Goal: Contribute content: Add original content to the website for others to see

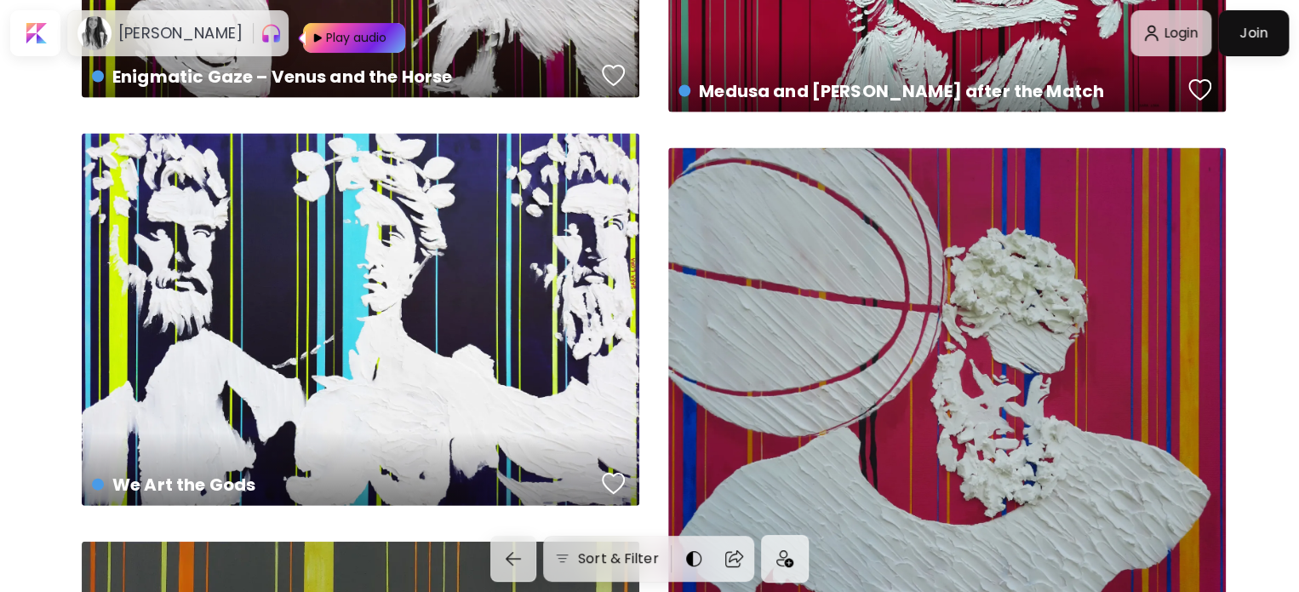
scroll to position [1788, 0]
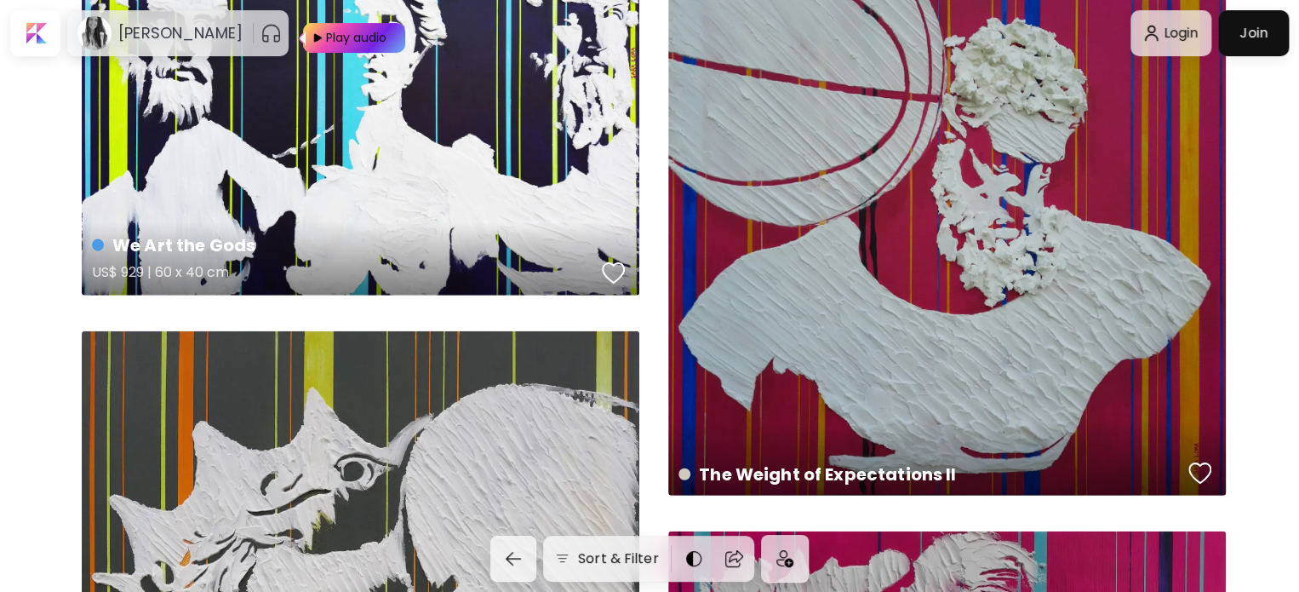
click at [384, 243] on h4 "We Art the Gods" at bounding box center [344, 245] width 504 height 26
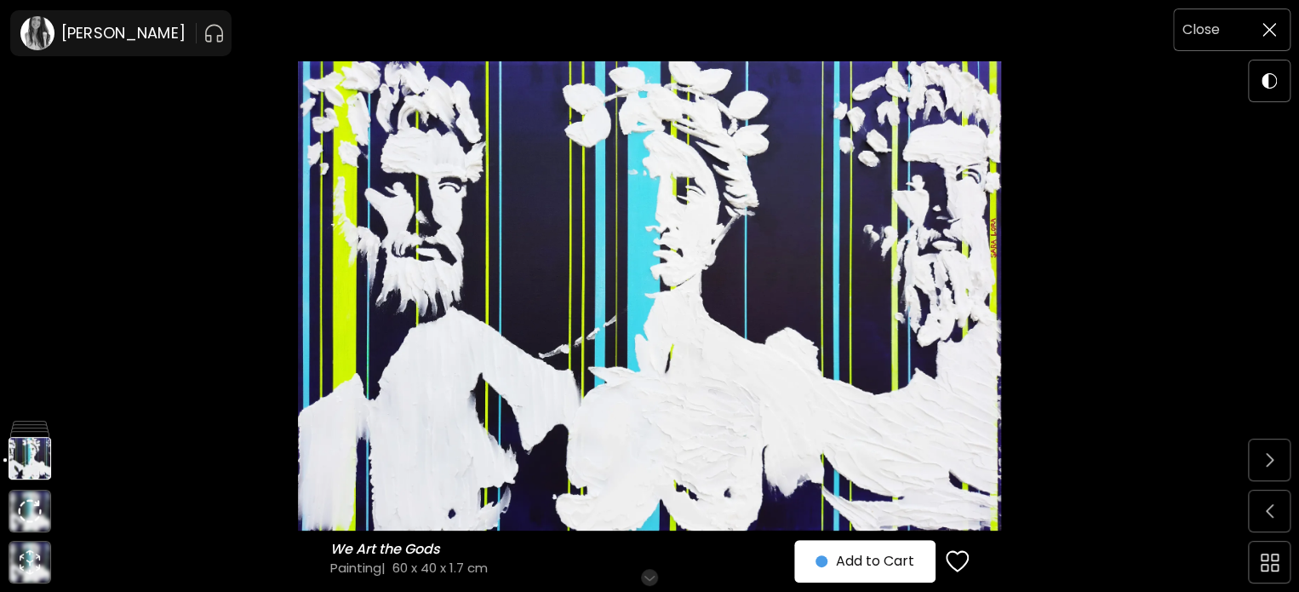
click at [1270, 33] on img at bounding box center [1270, 30] width 14 height 14
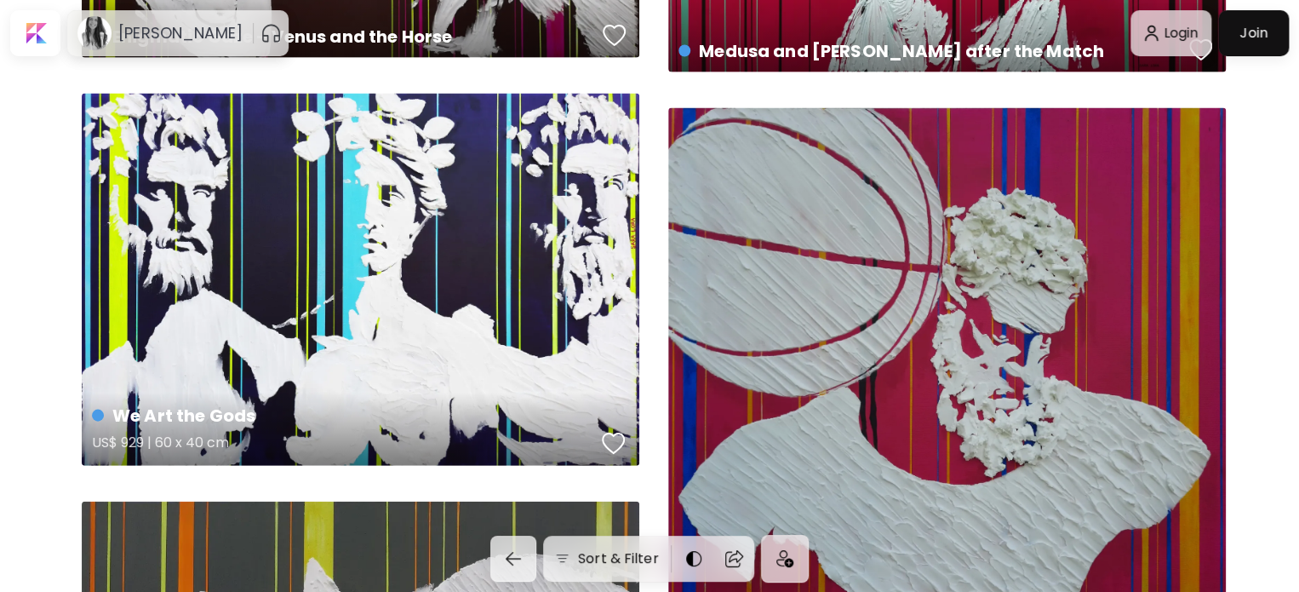
scroll to position [1618, 0]
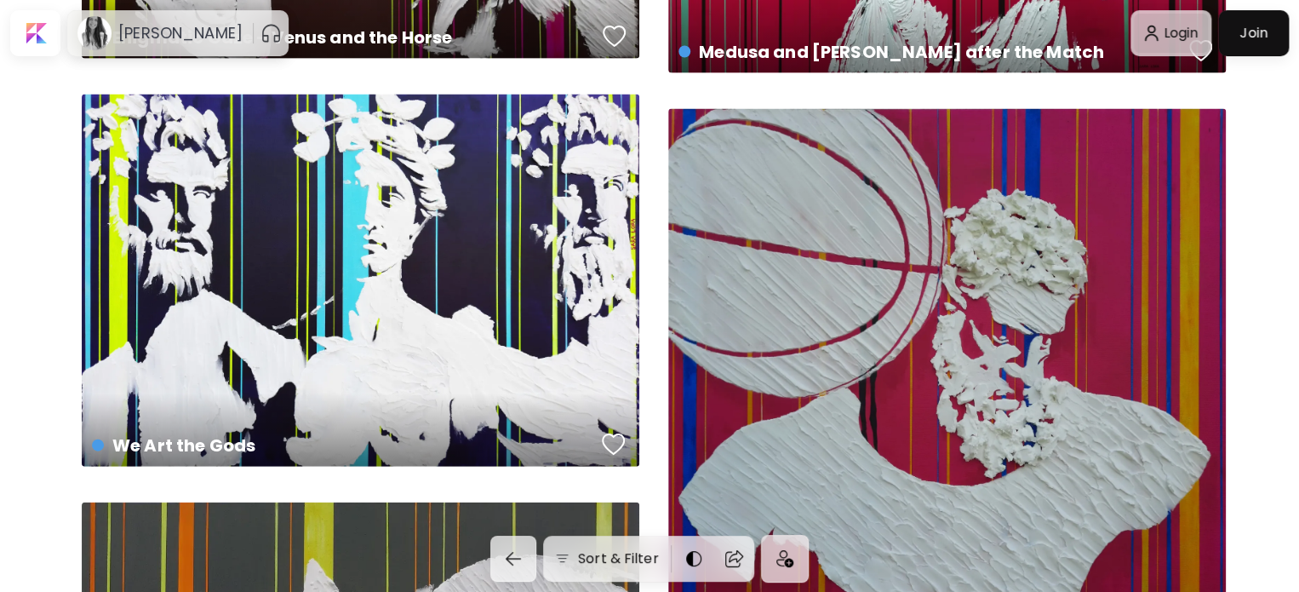
click at [1203, 26] on div at bounding box center [1171, 33] width 74 height 39
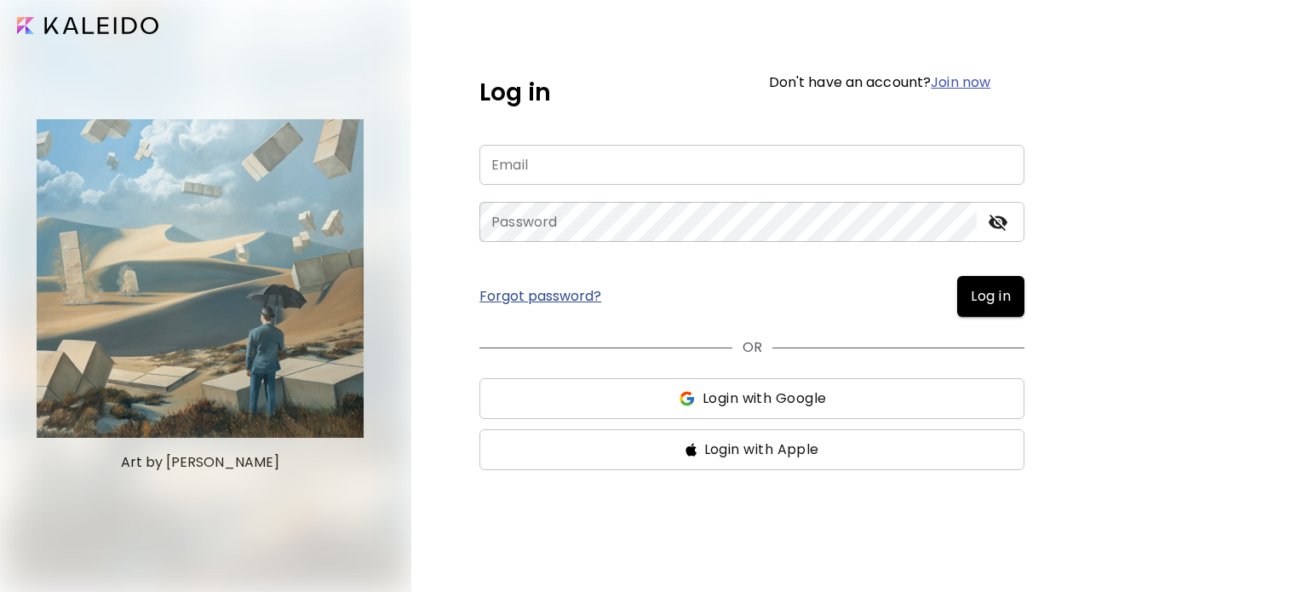
type input "**********"
click at [998, 300] on span "Log in" at bounding box center [991, 296] width 40 height 20
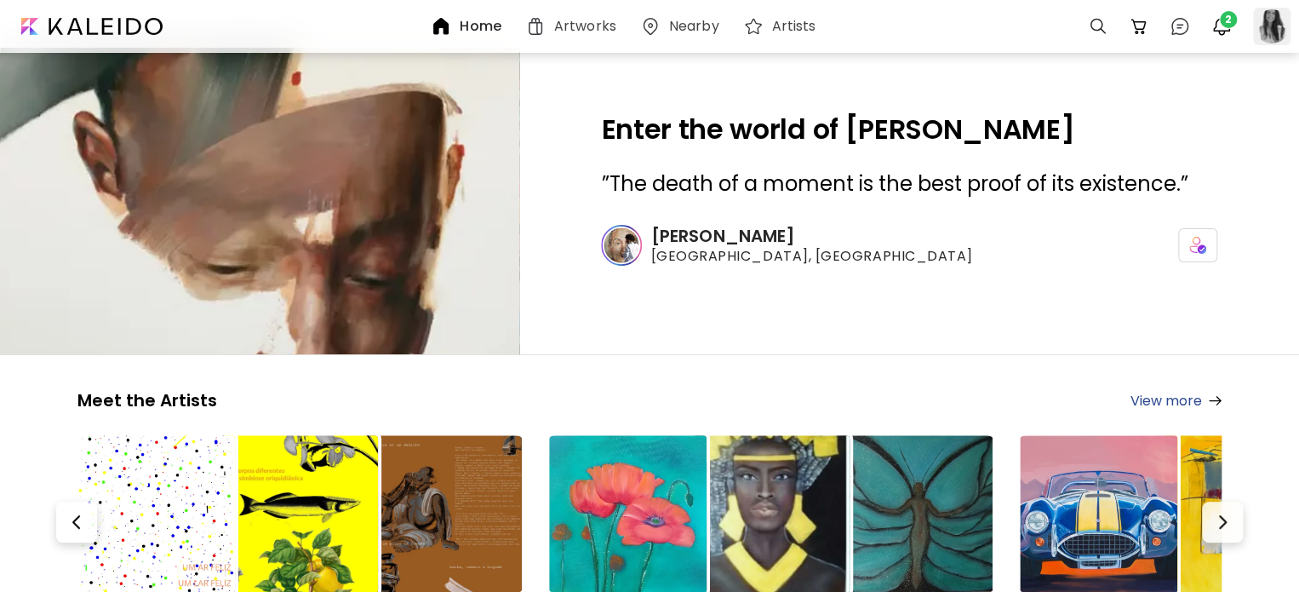
click at [1267, 25] on div at bounding box center [1271, 26] width 37 height 37
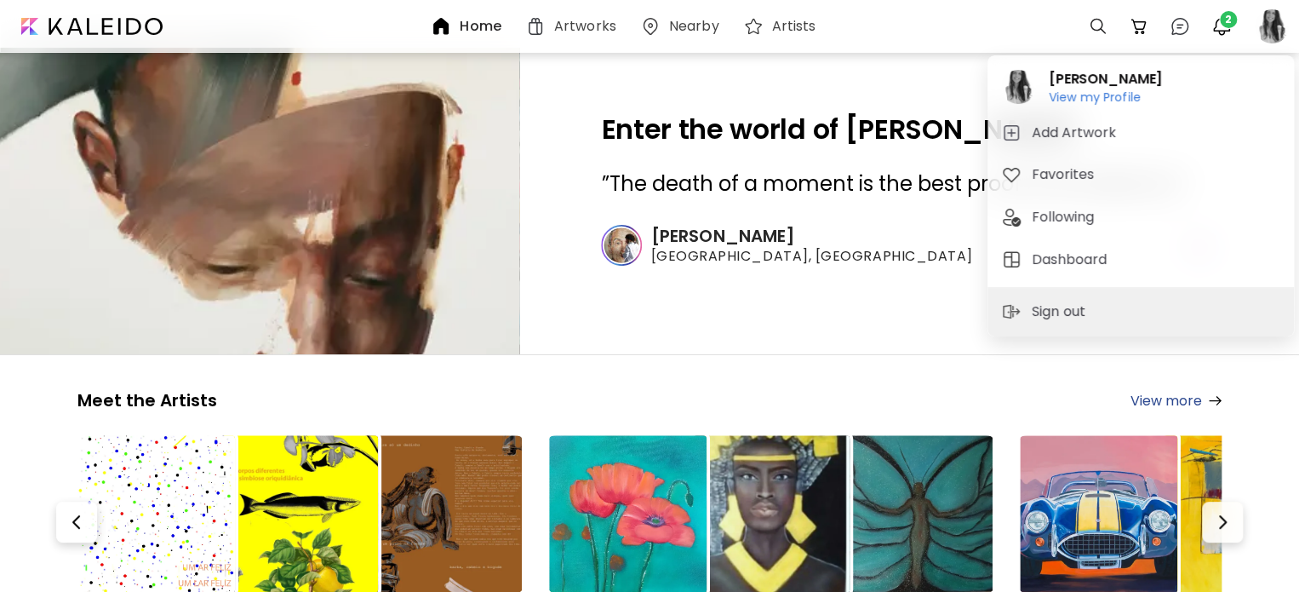
click at [1221, 29] on div at bounding box center [649, 296] width 1299 height 592
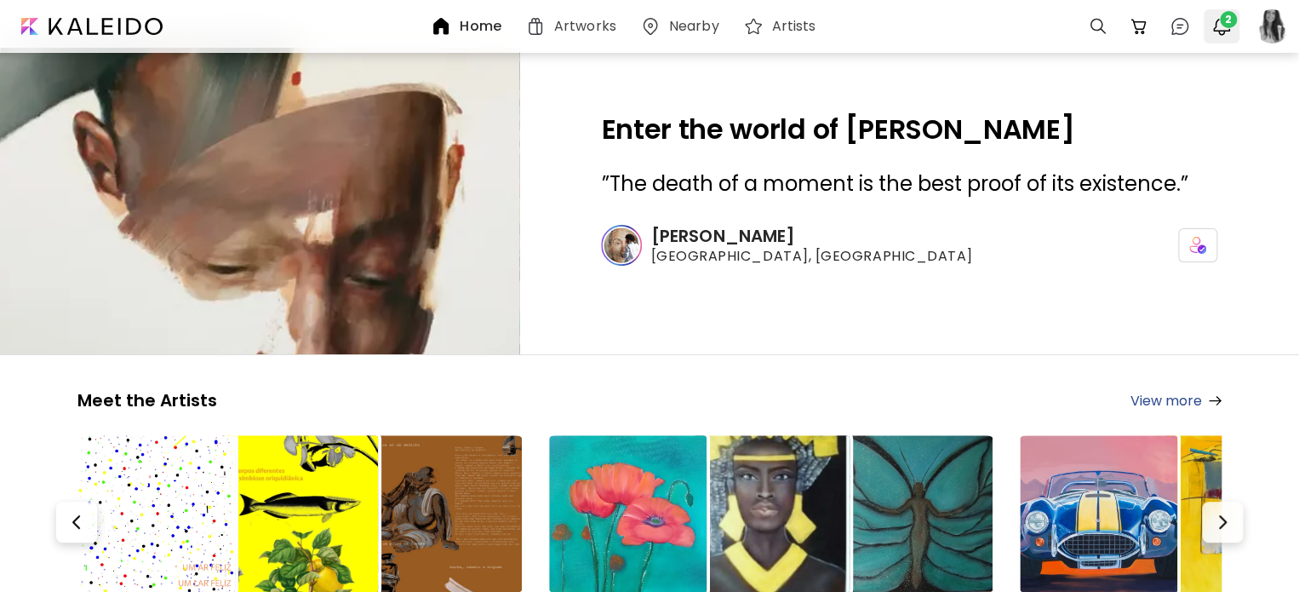
click at [1223, 27] on img "button" at bounding box center [1221, 26] width 20 height 20
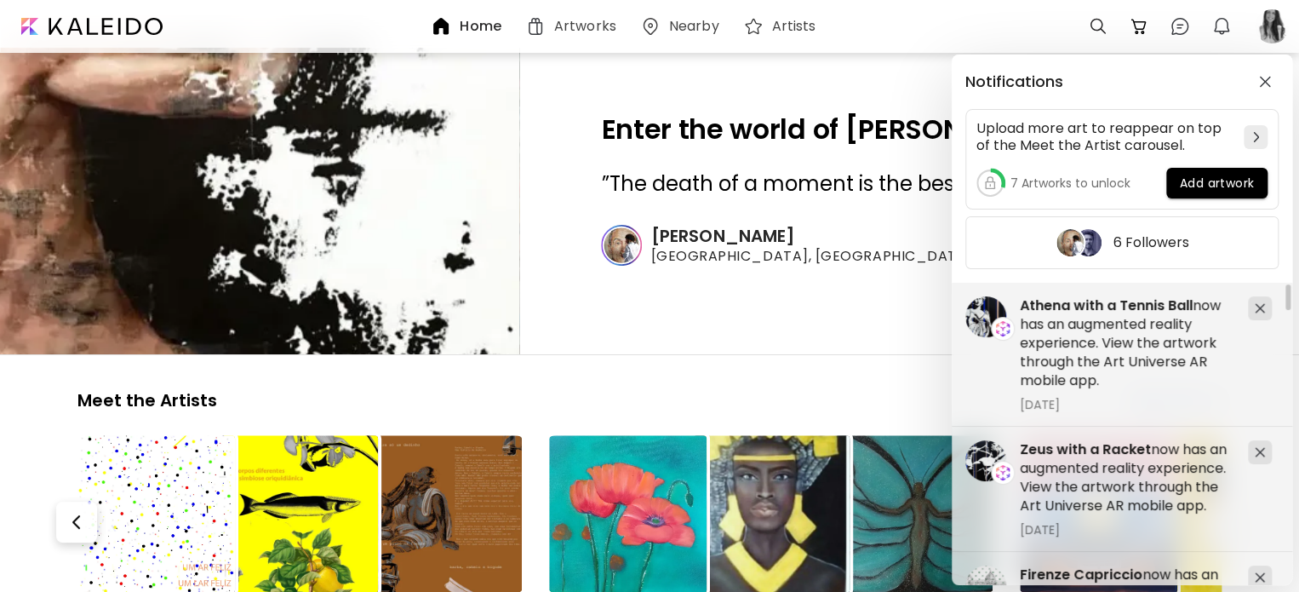
click at [1293, 40] on div "Notifications Upload more art to reappear on top of the Meet the Artist carouse…" at bounding box center [649, 296] width 1299 height 592
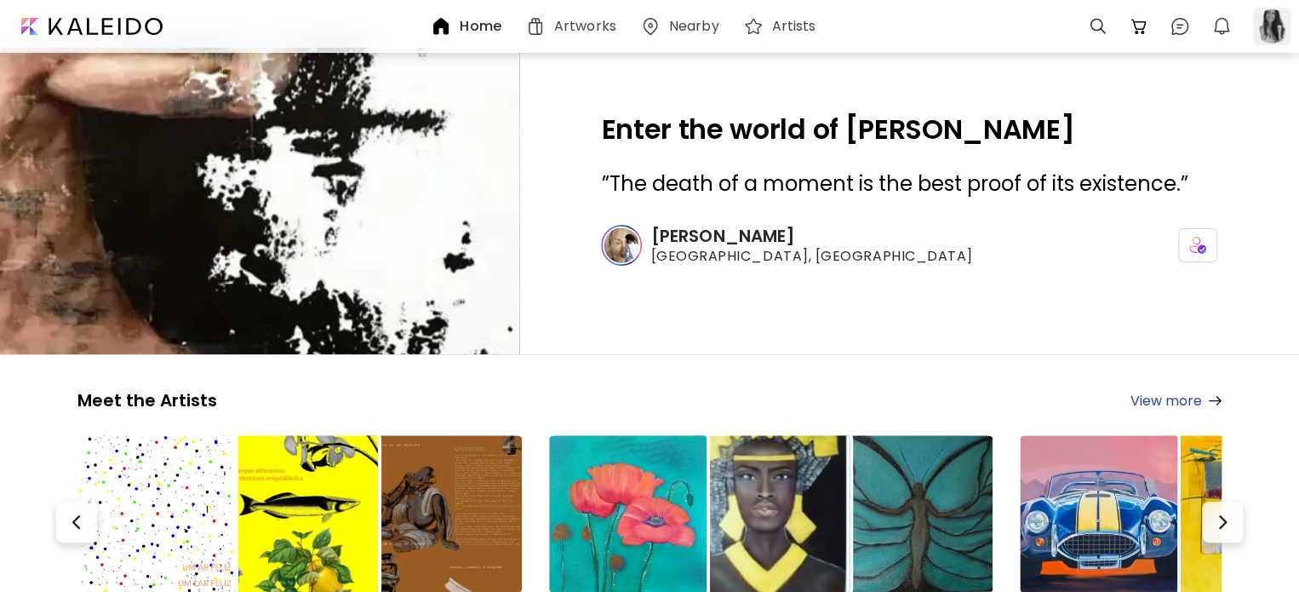
click at [1263, 30] on div at bounding box center [1271, 26] width 37 height 37
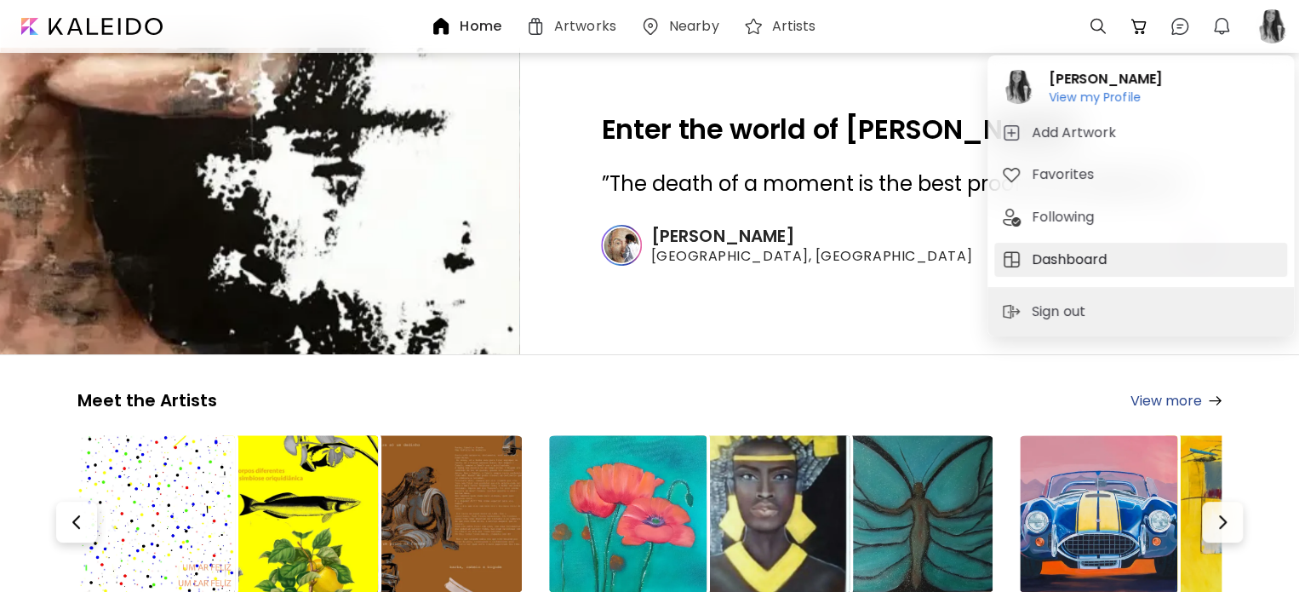
click at [1062, 253] on h5 "Dashboard" at bounding box center [1072, 259] width 80 height 20
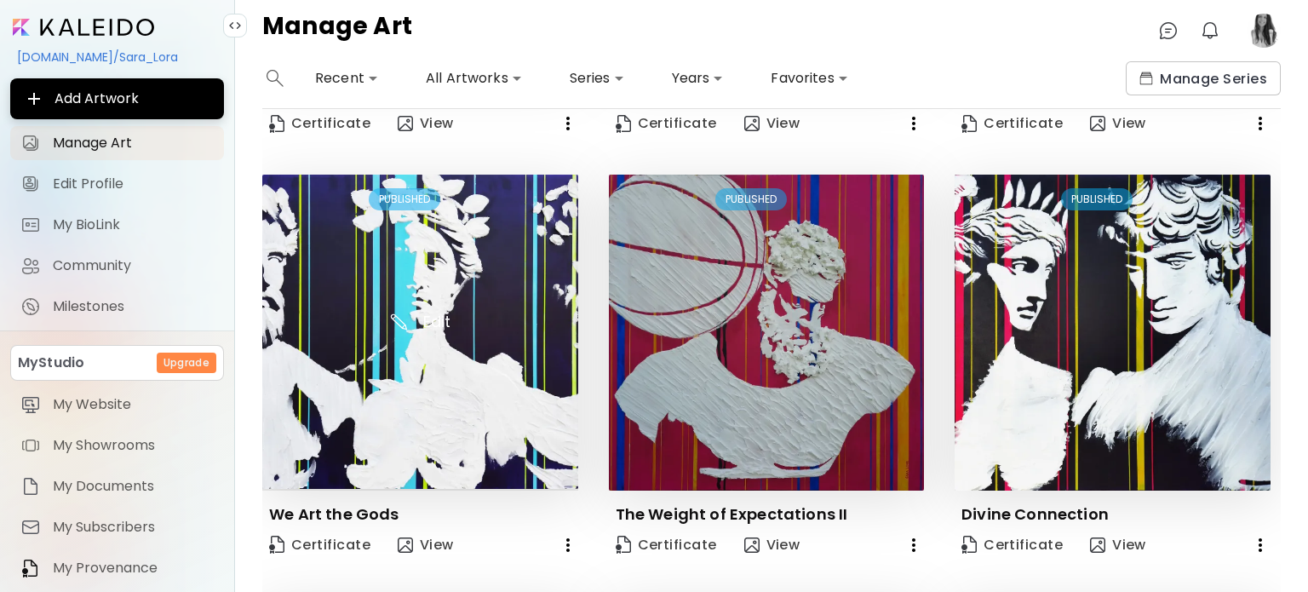
scroll to position [936, 0]
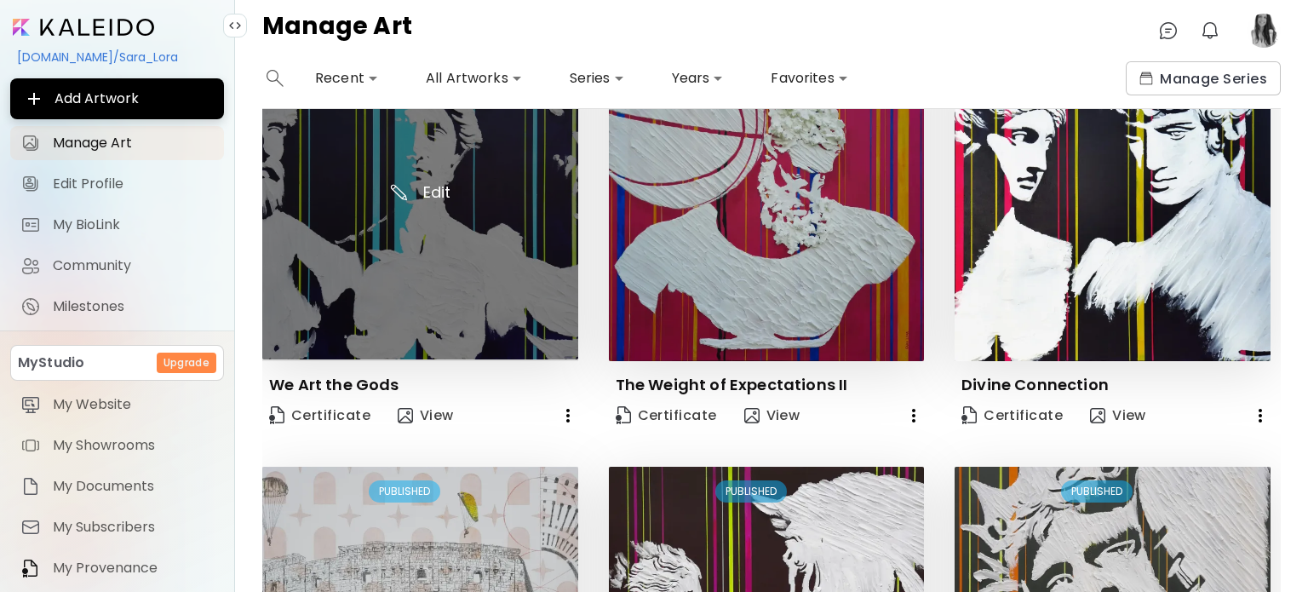
click at [398, 190] on img at bounding box center [420, 202] width 316 height 314
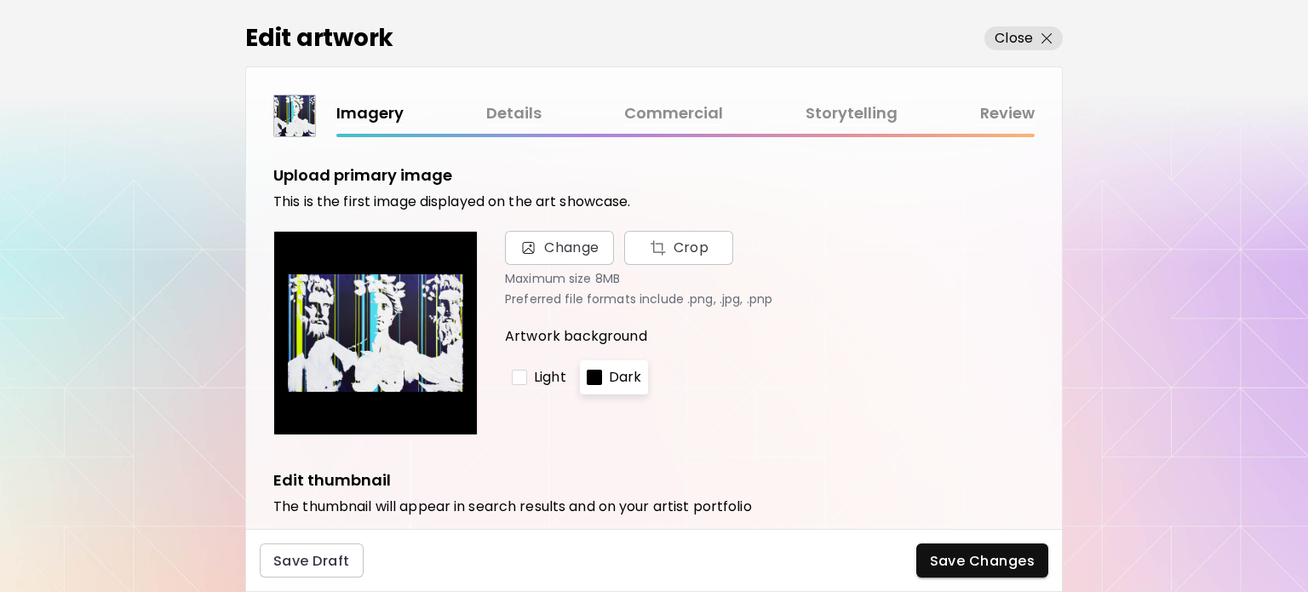
click at [671, 112] on link "Commercial" at bounding box center [673, 113] width 99 height 25
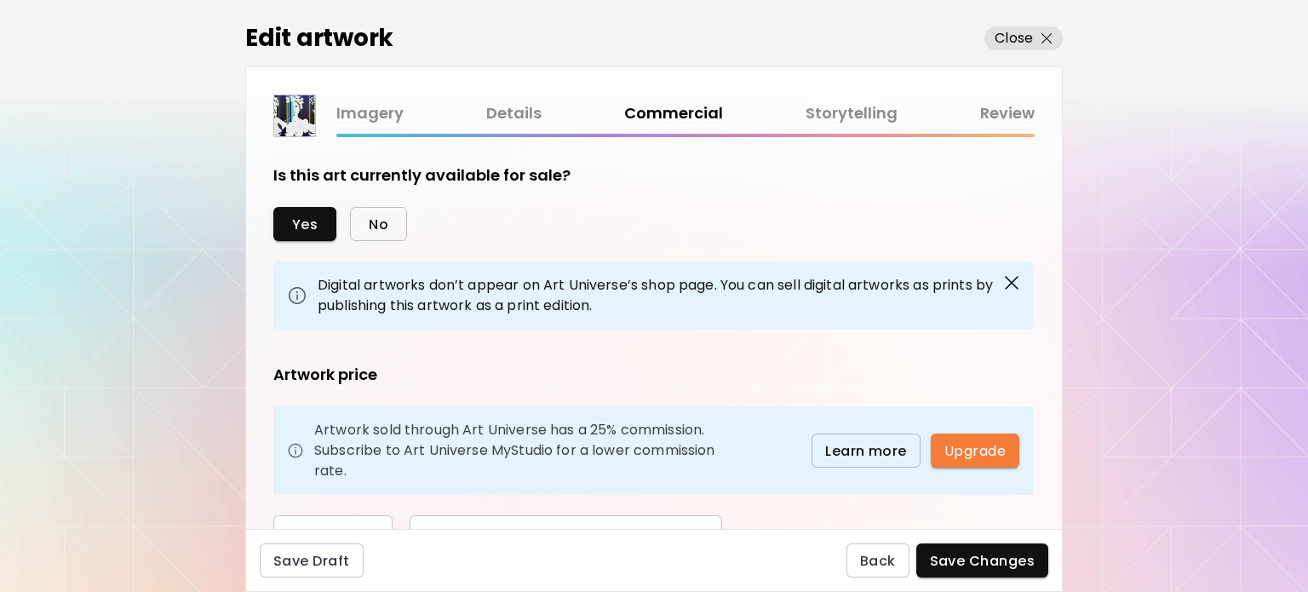
click at [395, 227] on button "No" at bounding box center [378, 224] width 57 height 34
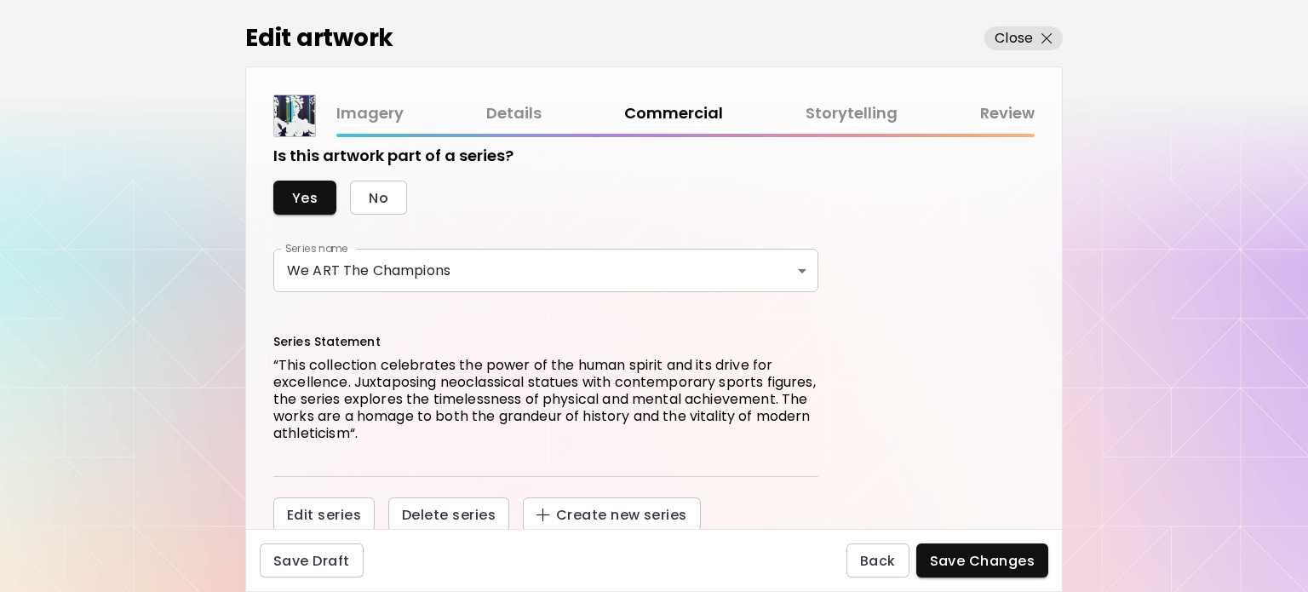
scroll to position [131, 0]
click at [1005, 565] on span "Save Changes" at bounding box center [983, 561] width 106 height 18
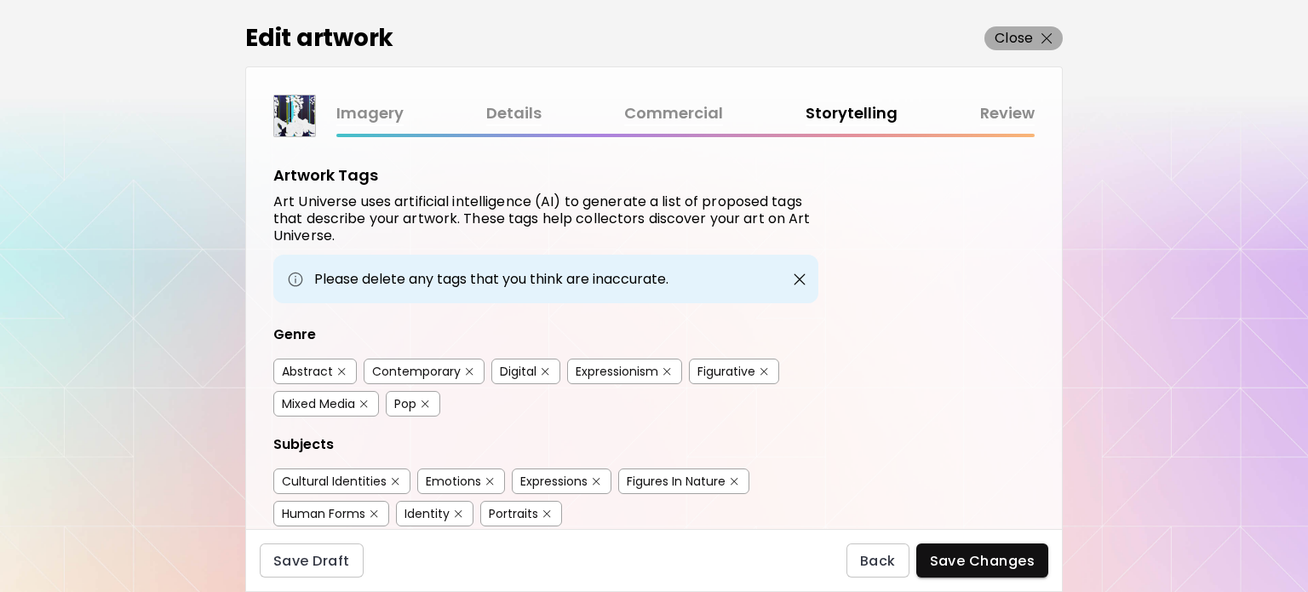
click at [1049, 33] on img "button" at bounding box center [1046, 38] width 11 height 11
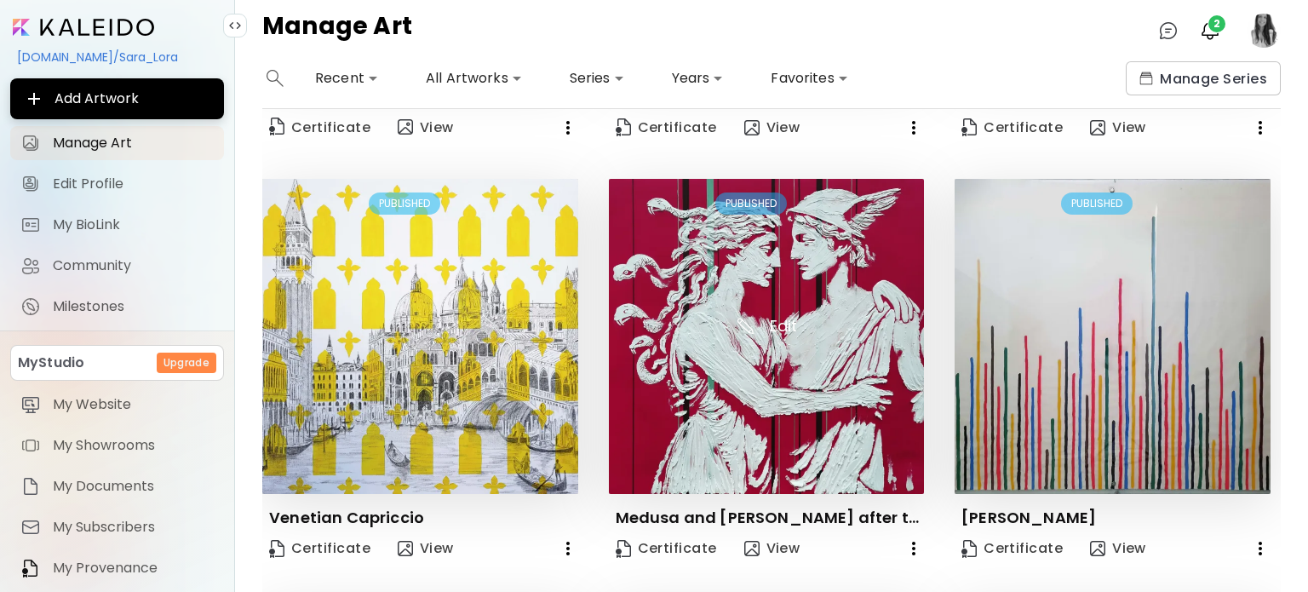
scroll to position [596, 0]
